Goal: Navigation & Orientation: Find specific page/section

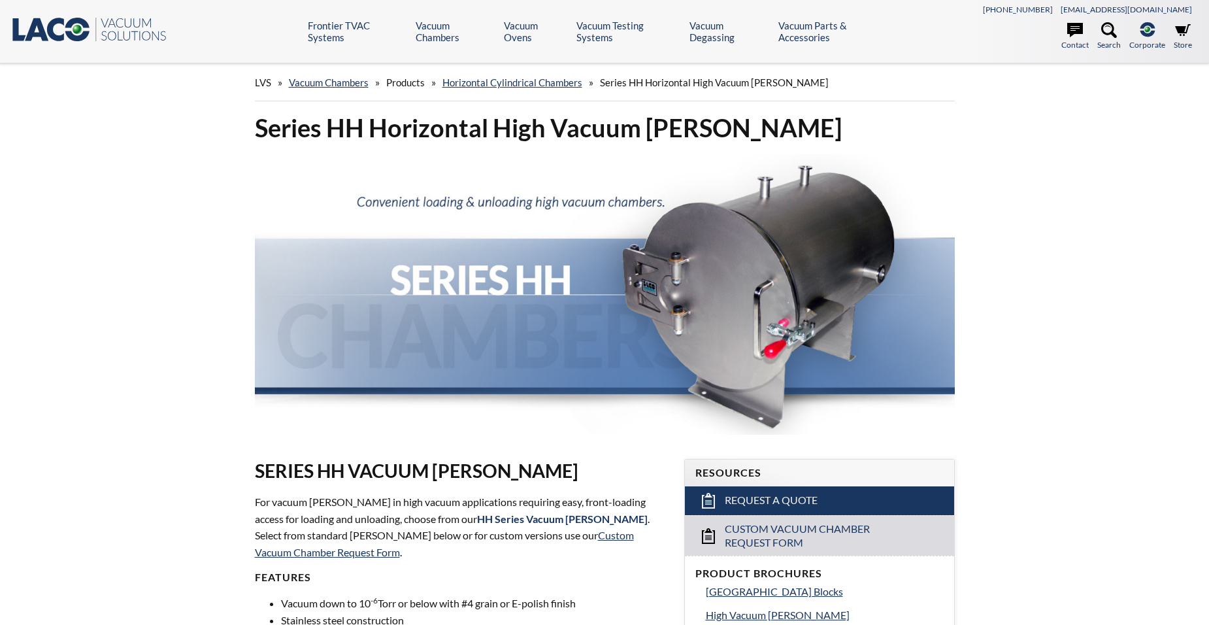
select select "Language Translate Widget"
click at [406, 84] on span "Products" at bounding box center [405, 82] width 39 height 12
click at [349, 82] on link "Vacuum Chambers" at bounding box center [329, 82] width 80 height 12
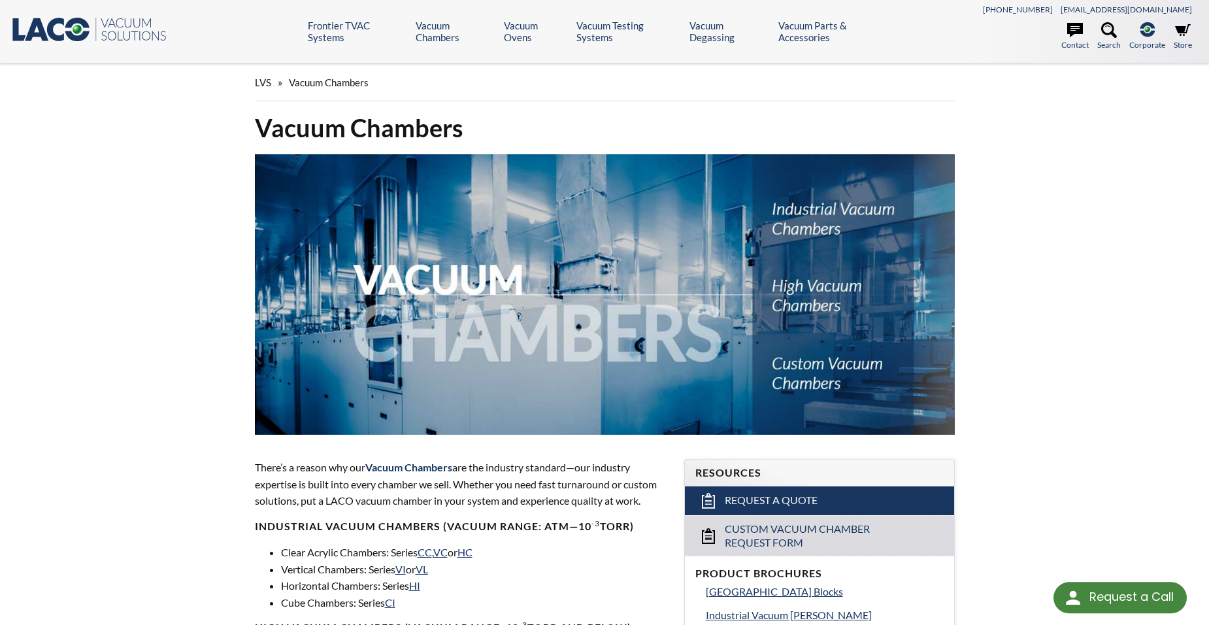
select select "Language Translate Widget"
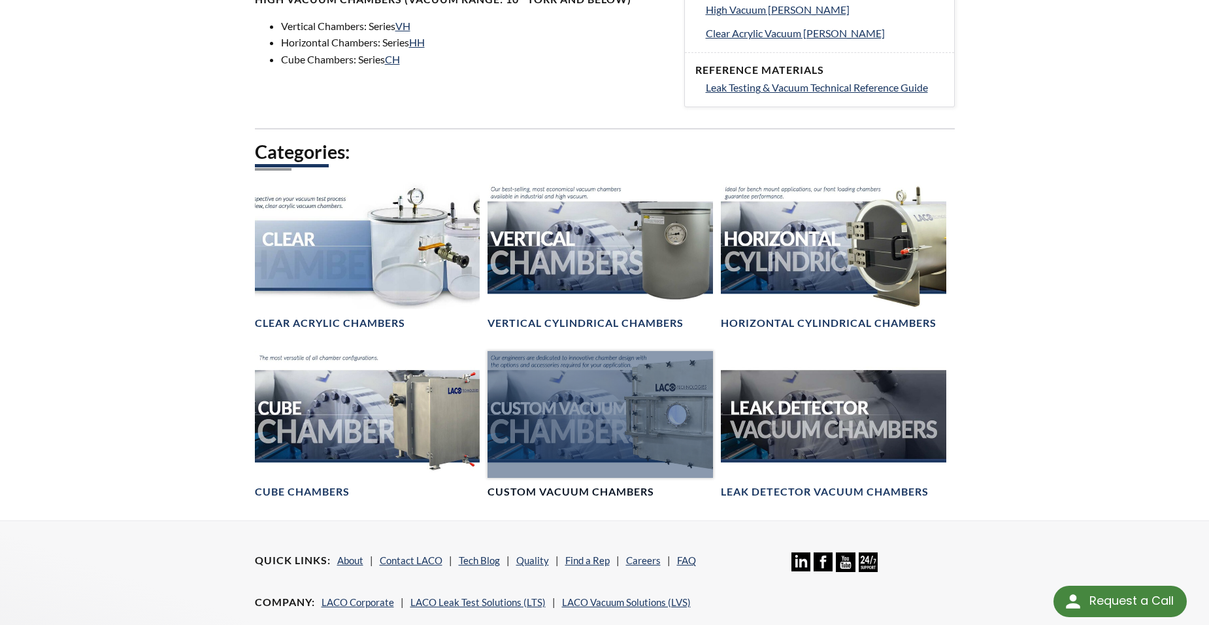
scroll to position [654, 0]
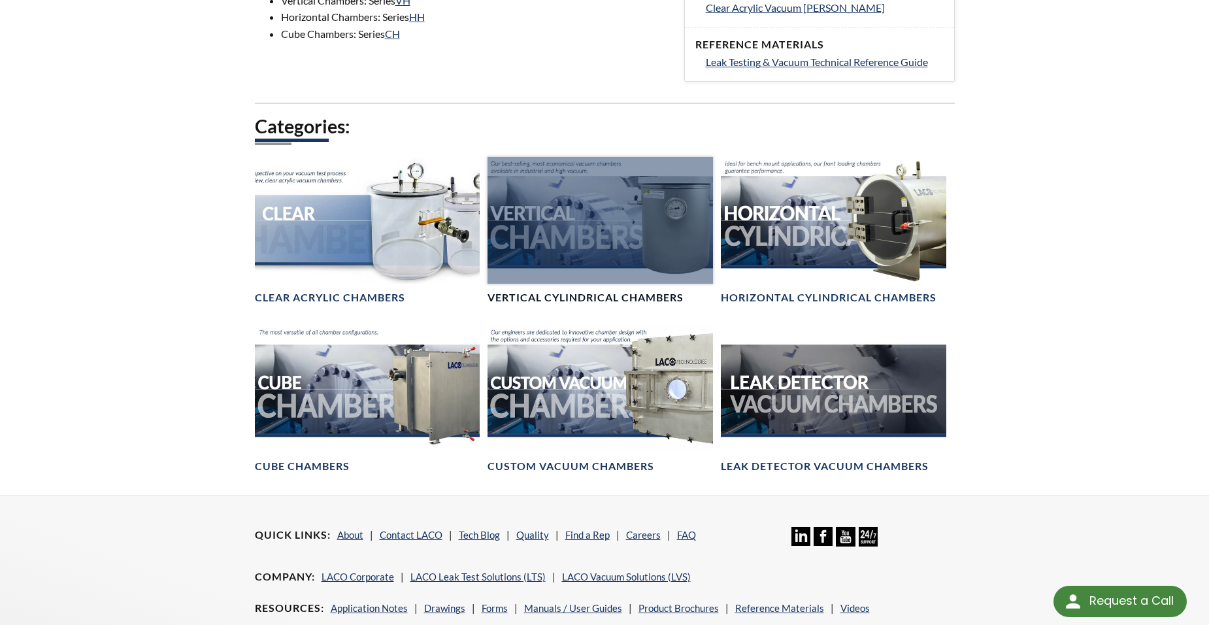
click at [606, 239] on div at bounding box center [600, 220] width 225 height 127
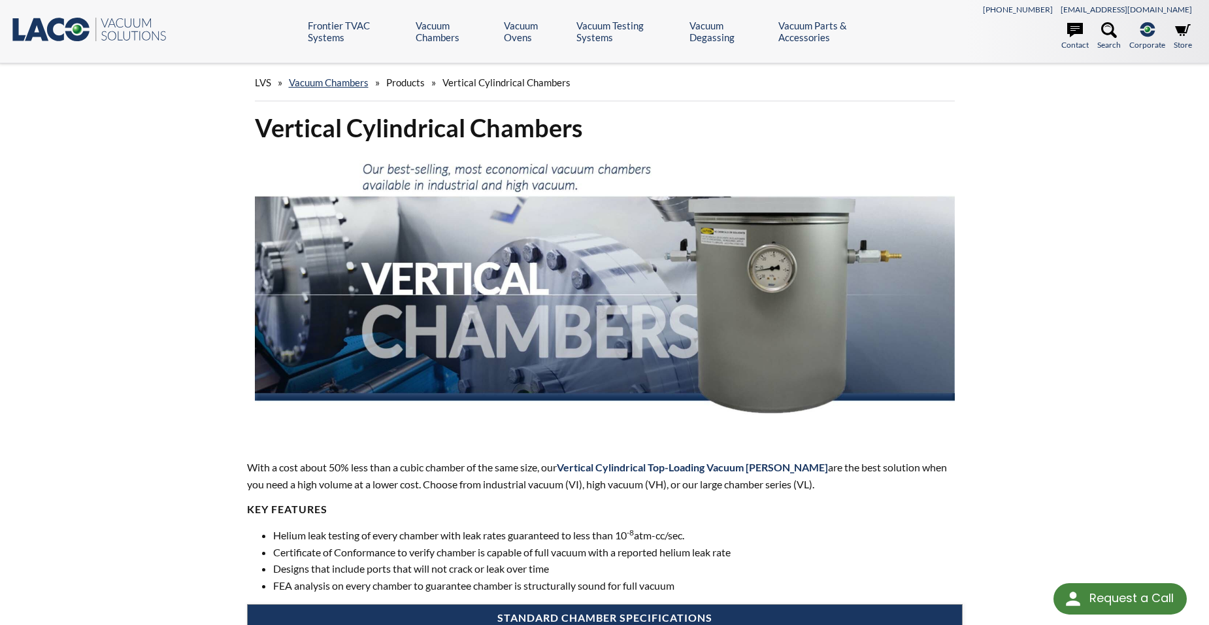
select select "Language Translate Widget"
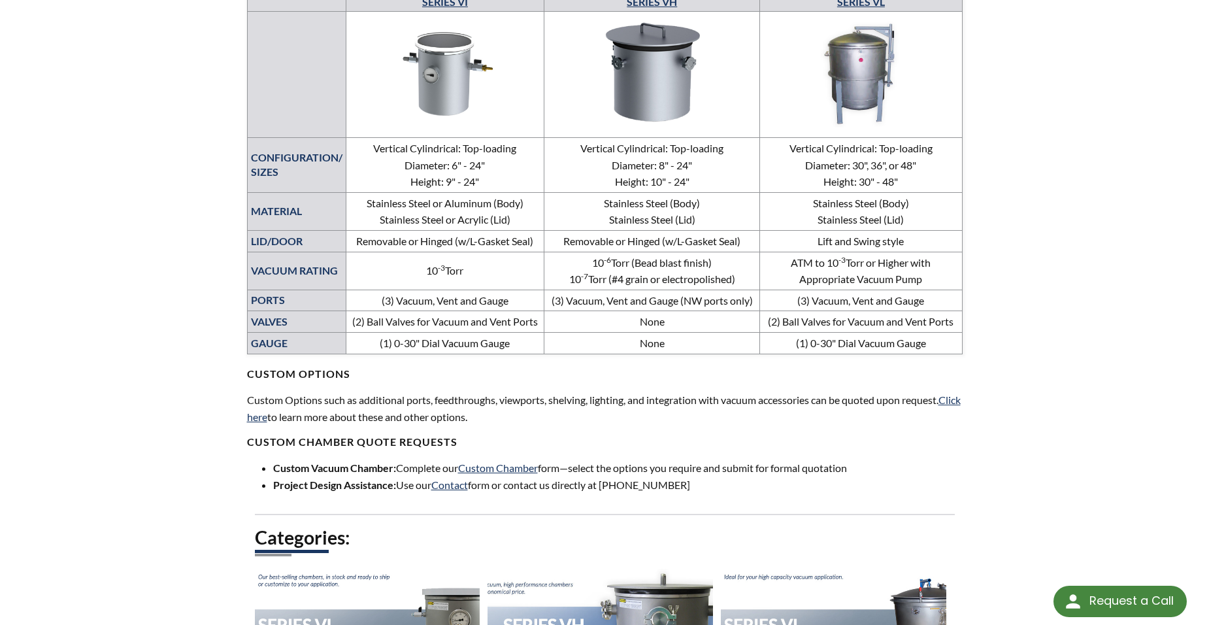
scroll to position [523, 0]
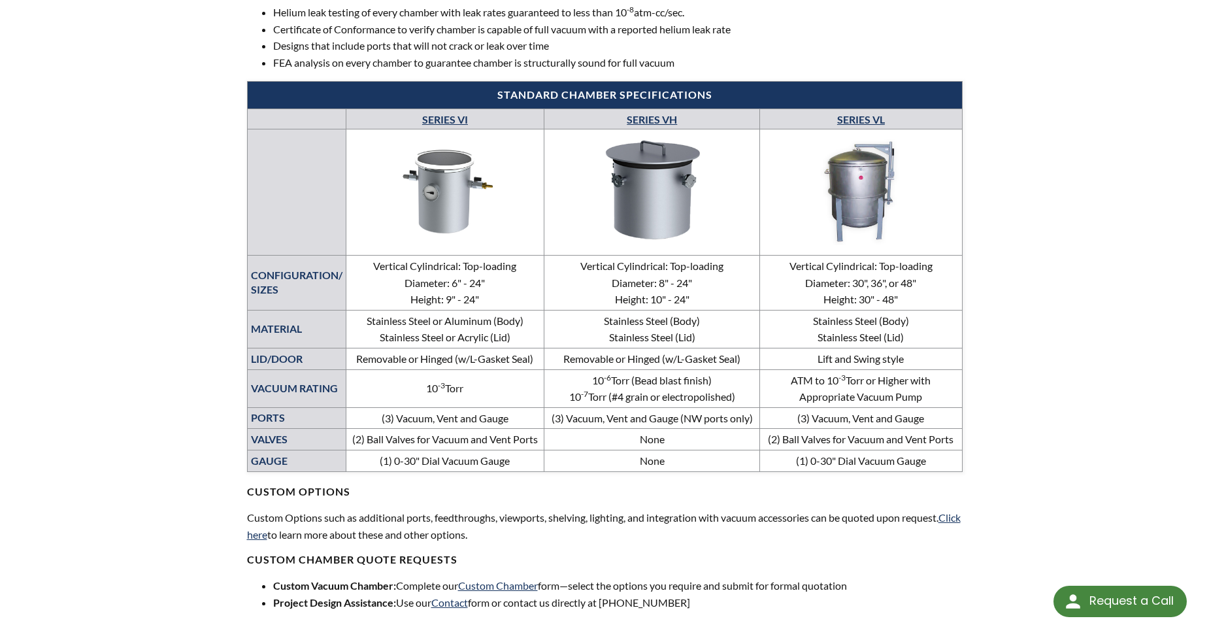
click at [874, 175] on img at bounding box center [860, 190] width 195 height 110
click at [684, 224] on img at bounding box center [652, 189] width 208 height 117
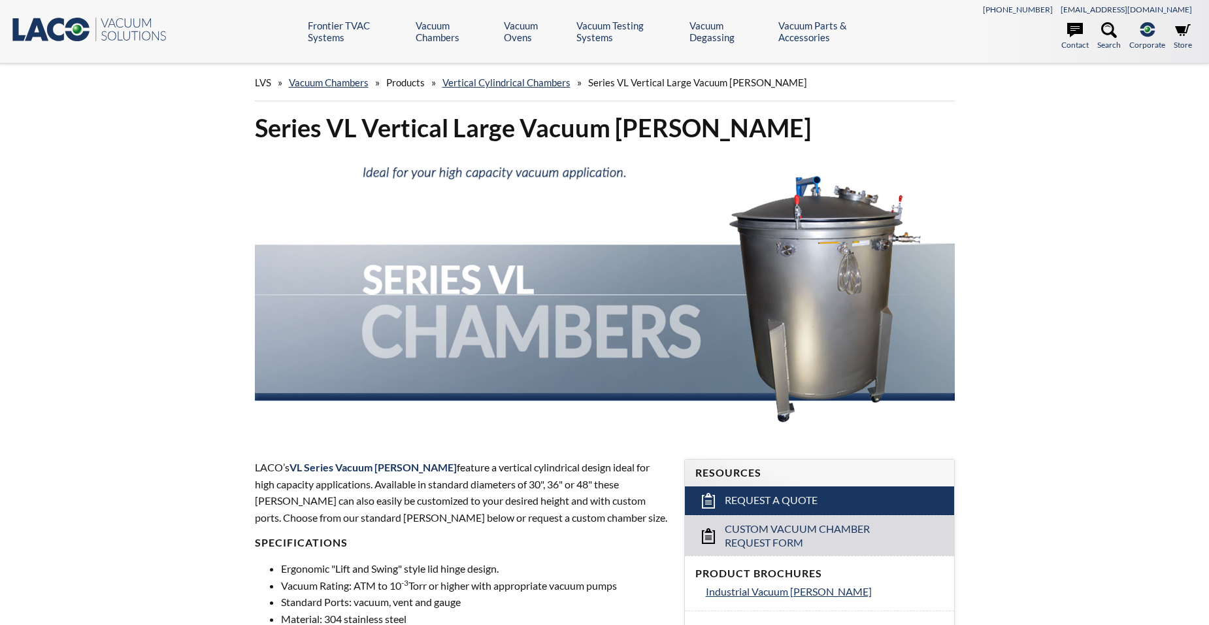
select select "Language Translate Widget"
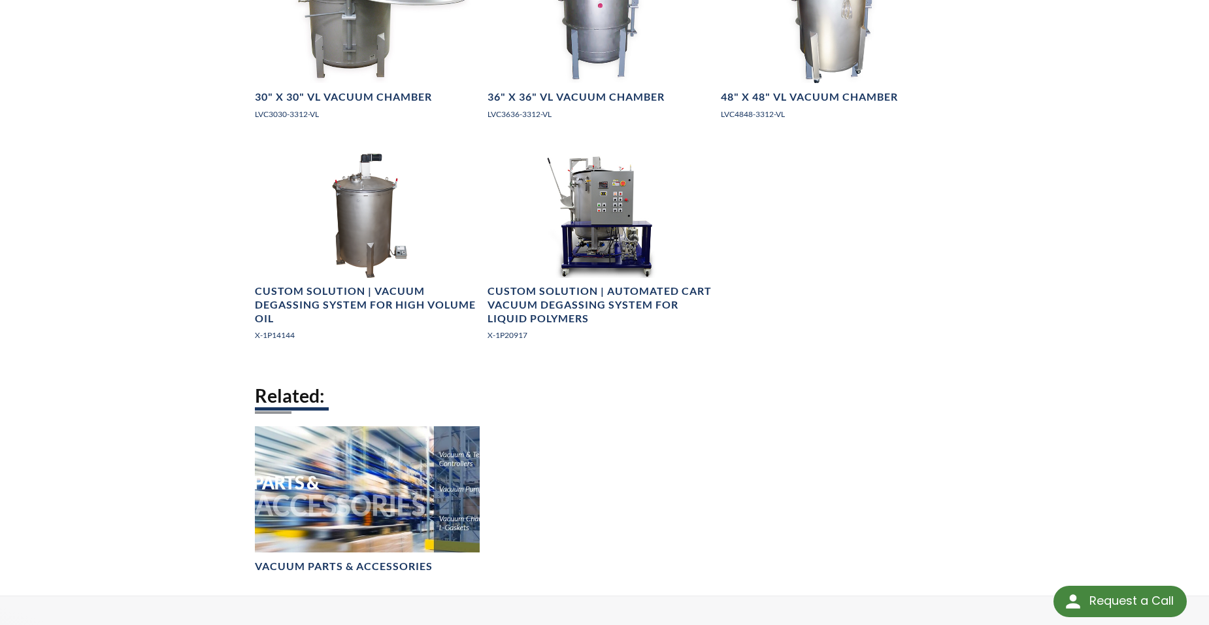
scroll to position [392, 0]
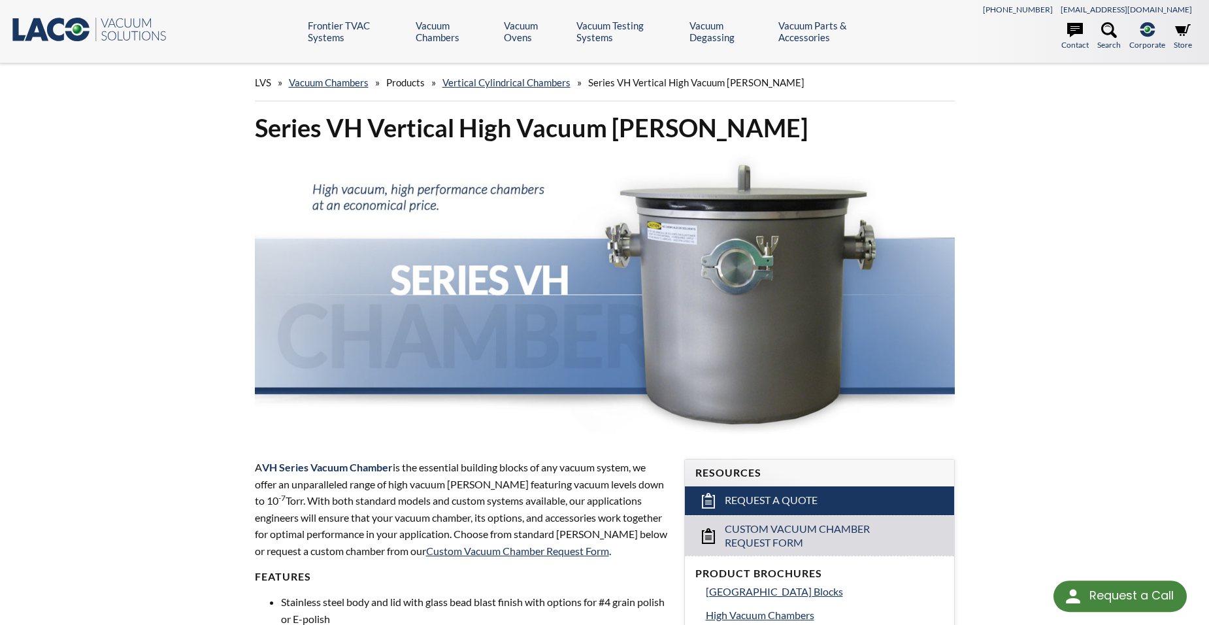
select select "Language Translate Widget"
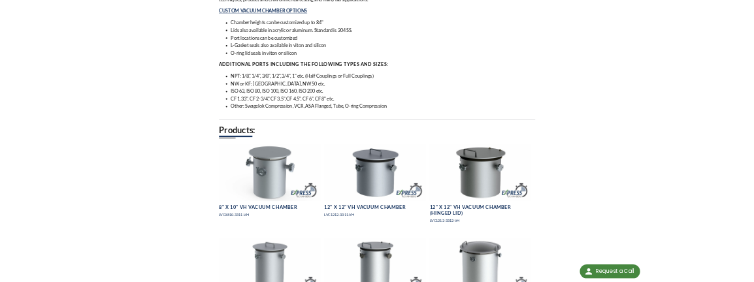
scroll to position [850, 0]
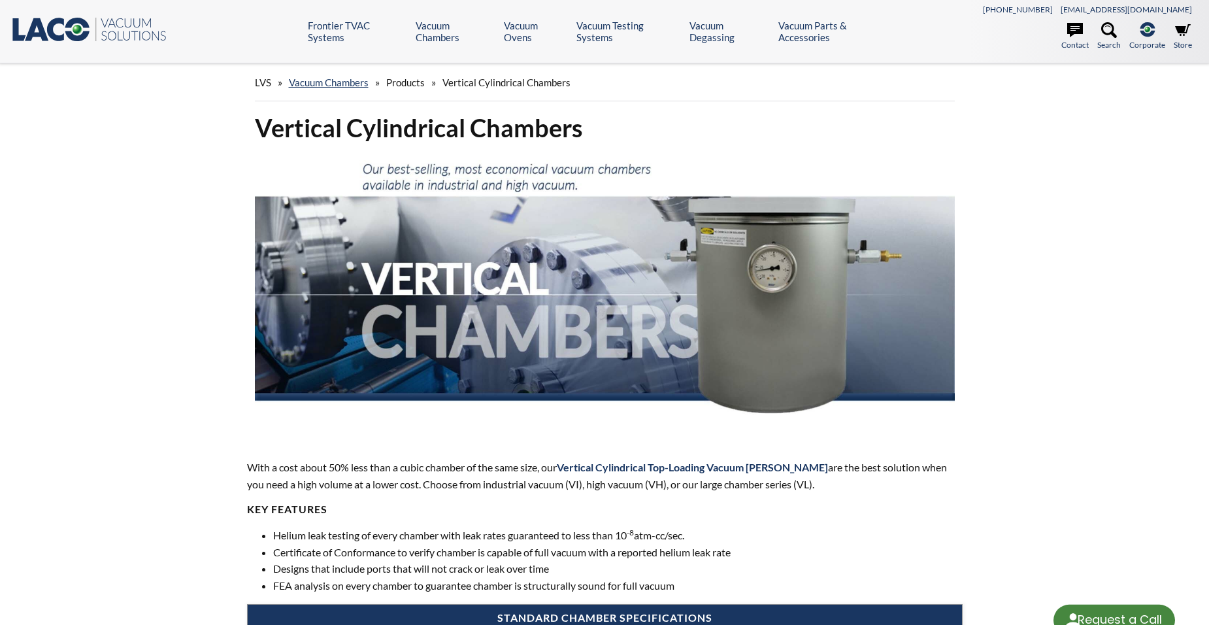
select select "Language Translate Widget"
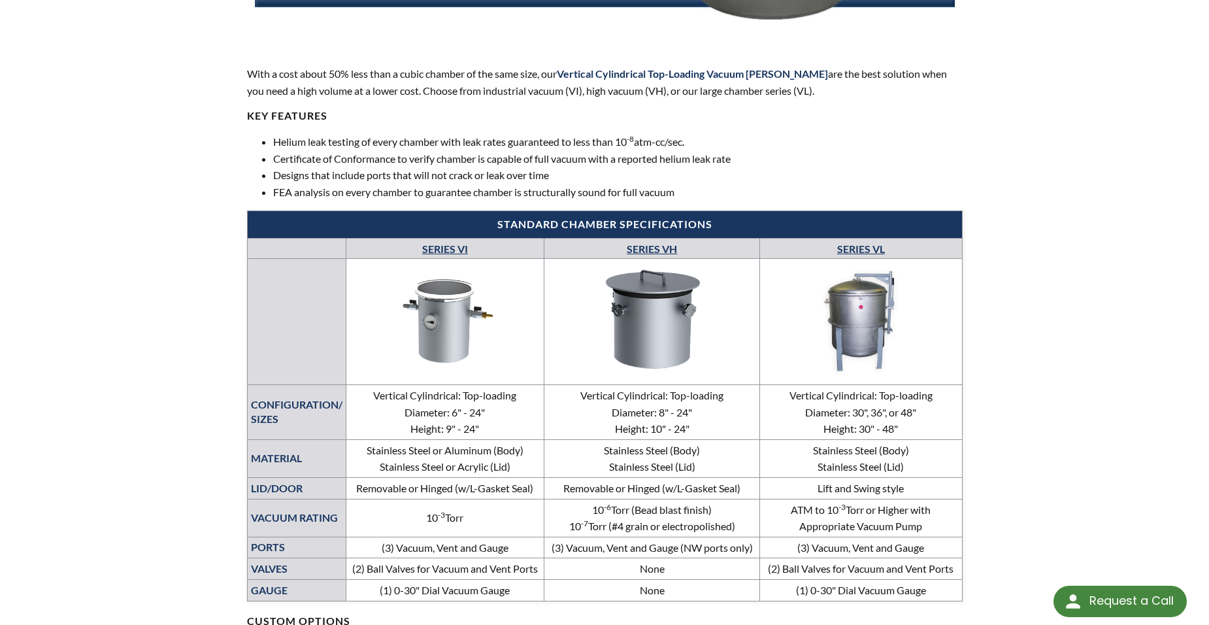
scroll to position [457, 0]
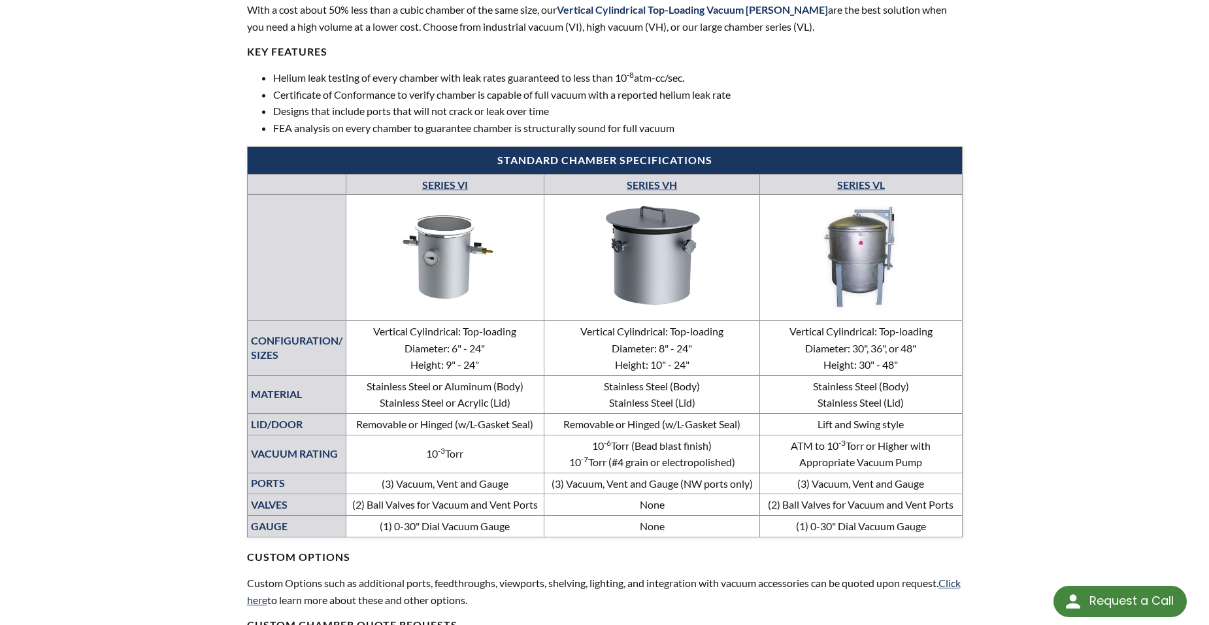
click at [668, 188] on link "SERIES VH" at bounding box center [652, 184] width 50 height 12
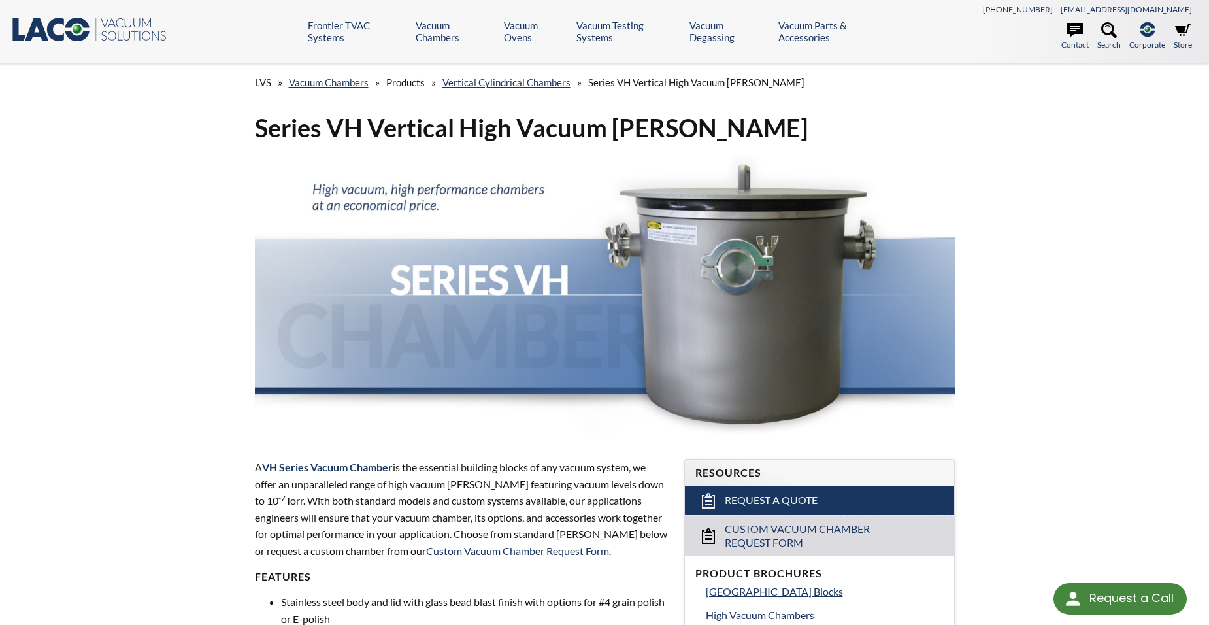
select select "Language Translate Widget"
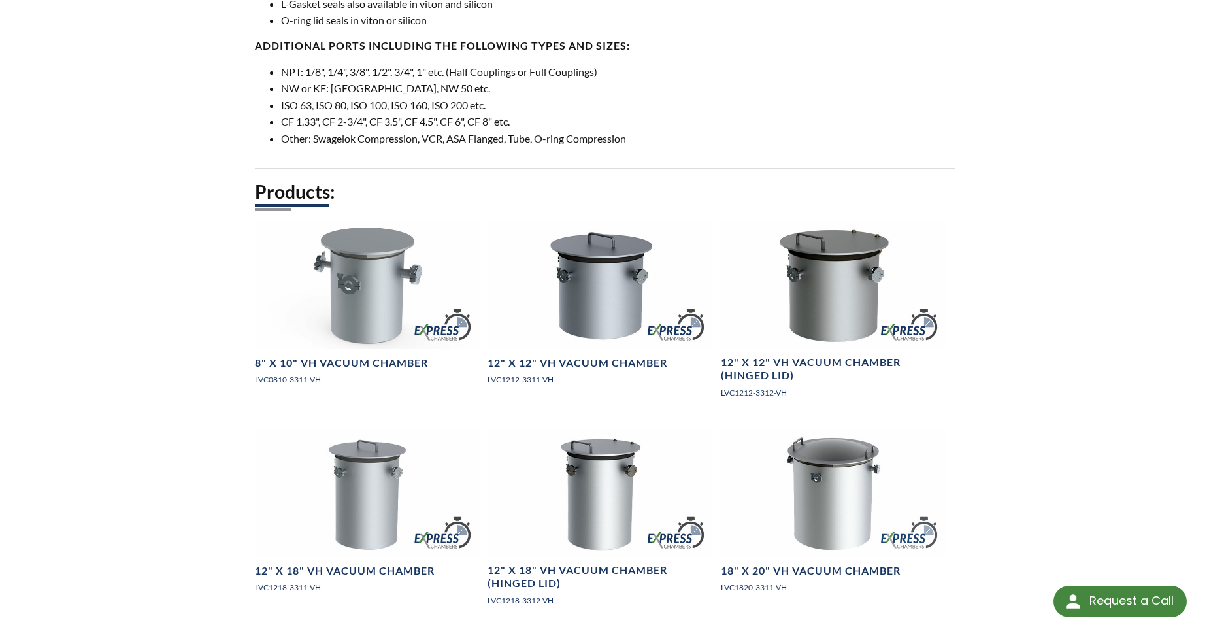
scroll to position [784, 0]
